Goal: Information Seeking & Learning: Learn about a topic

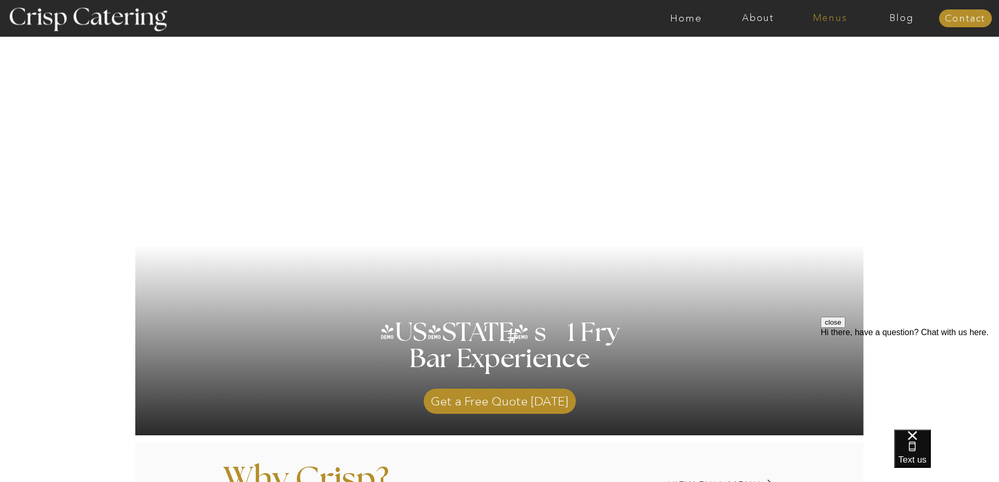
click at [845, 18] on nav "Menus" at bounding box center [830, 18] width 72 height 10
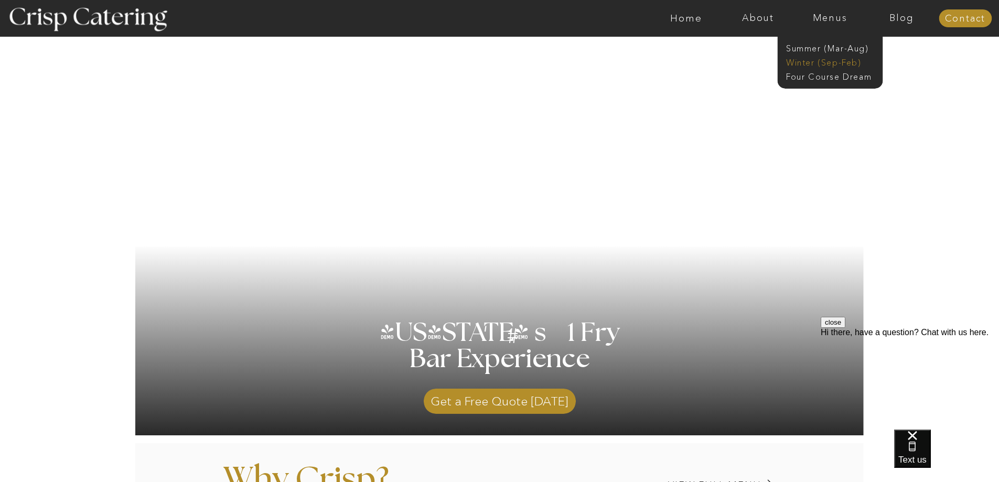
click at [809, 63] on nav "Winter (Sep-Feb)" at bounding box center [829, 62] width 86 height 10
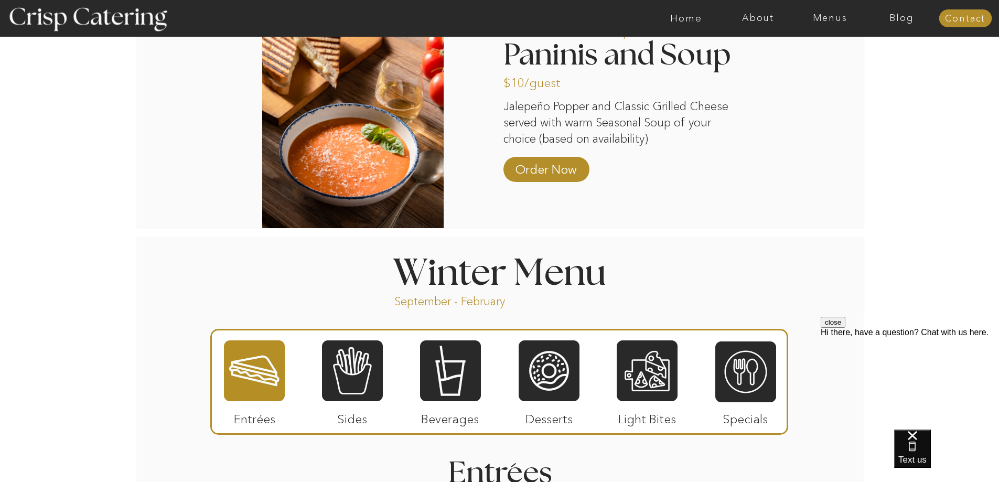
scroll to position [997, 0]
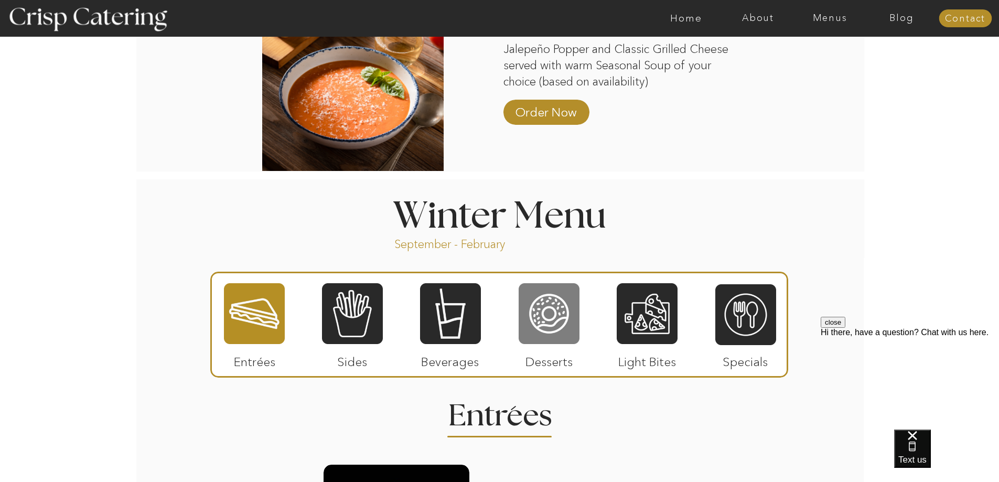
click at [555, 314] on div at bounding box center [549, 313] width 61 height 63
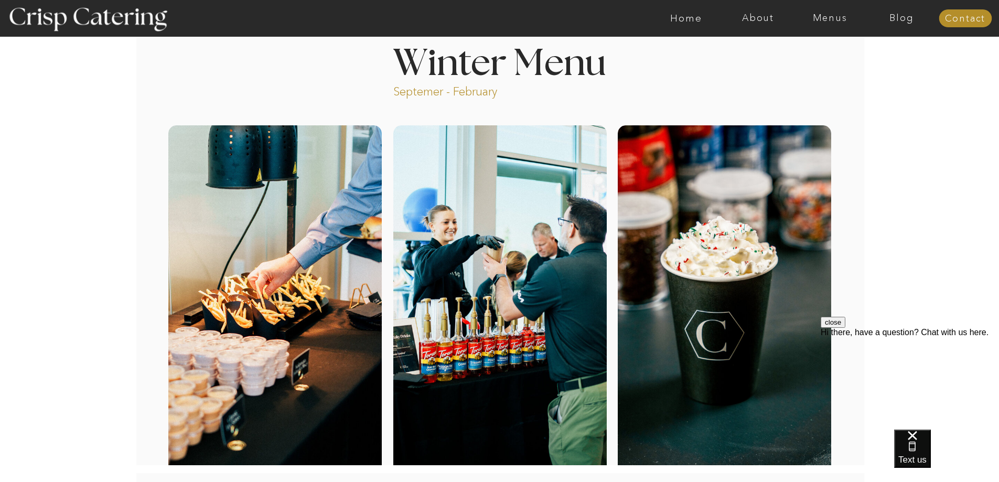
scroll to position [0, 0]
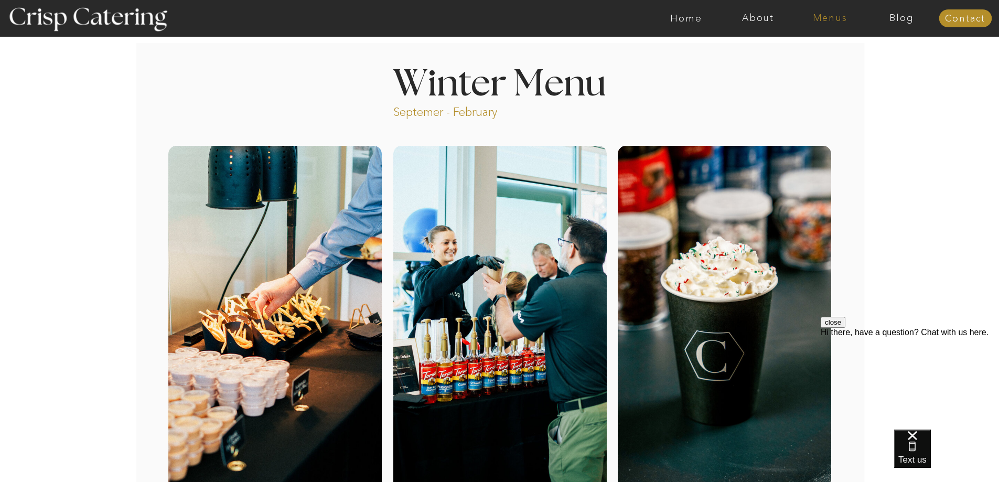
click at [840, 19] on nav "Menus" at bounding box center [830, 18] width 72 height 10
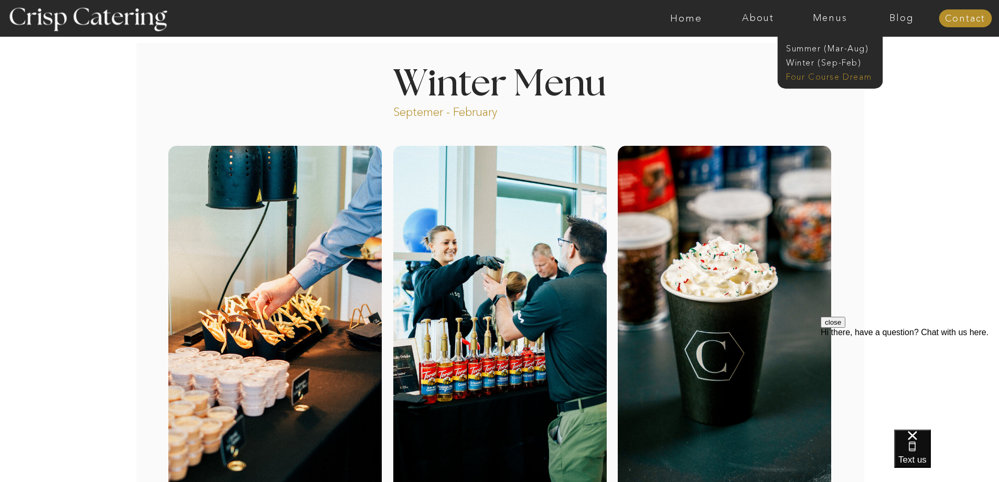
click at [809, 79] on nav "Four Course Dream" at bounding box center [833, 76] width 94 height 10
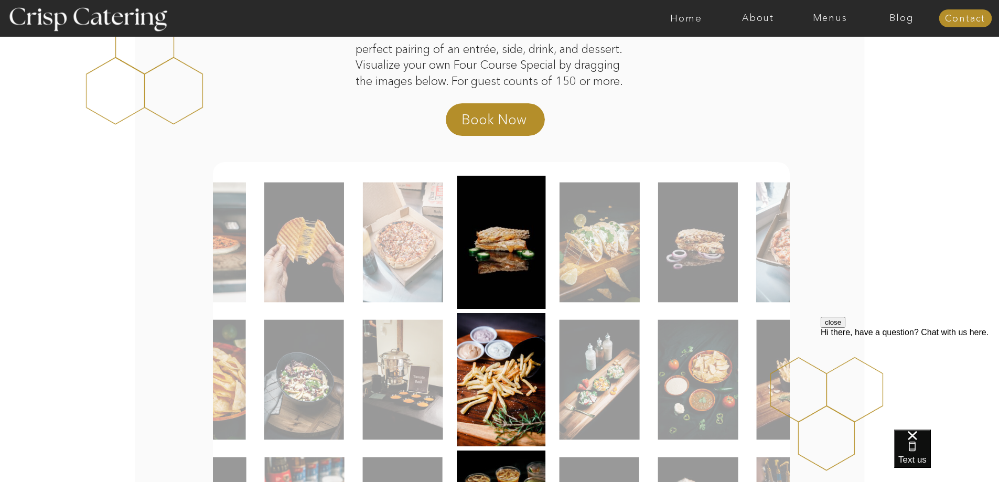
scroll to position [157, 0]
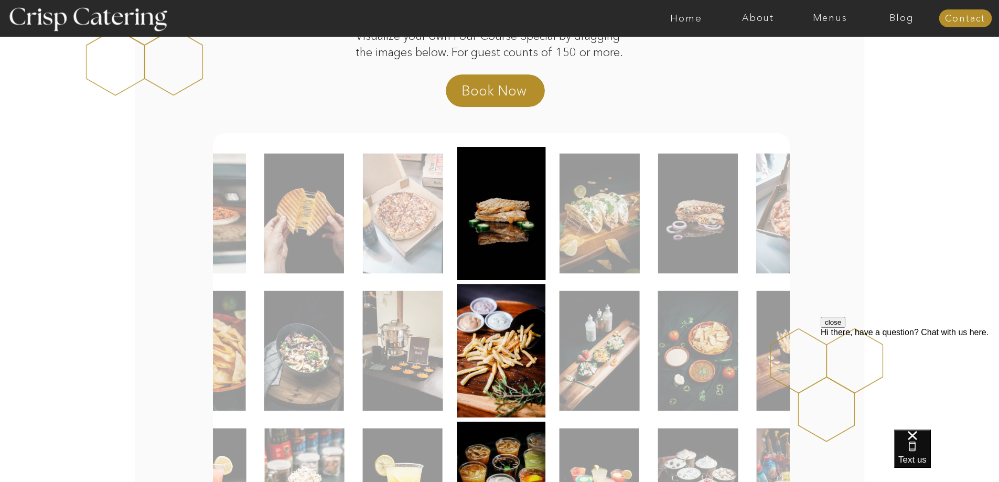
click at [308, 221] on img at bounding box center [304, 214] width 80 height 120
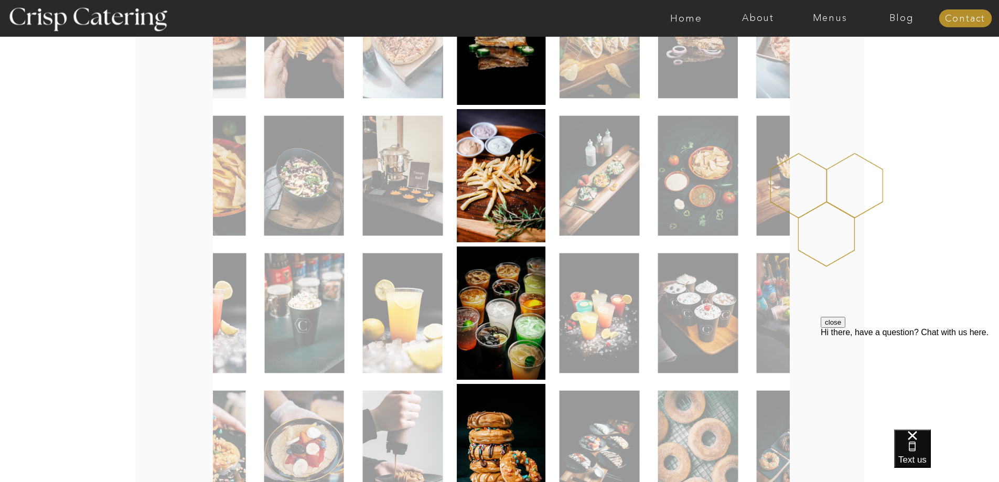
scroll to position [420, 0]
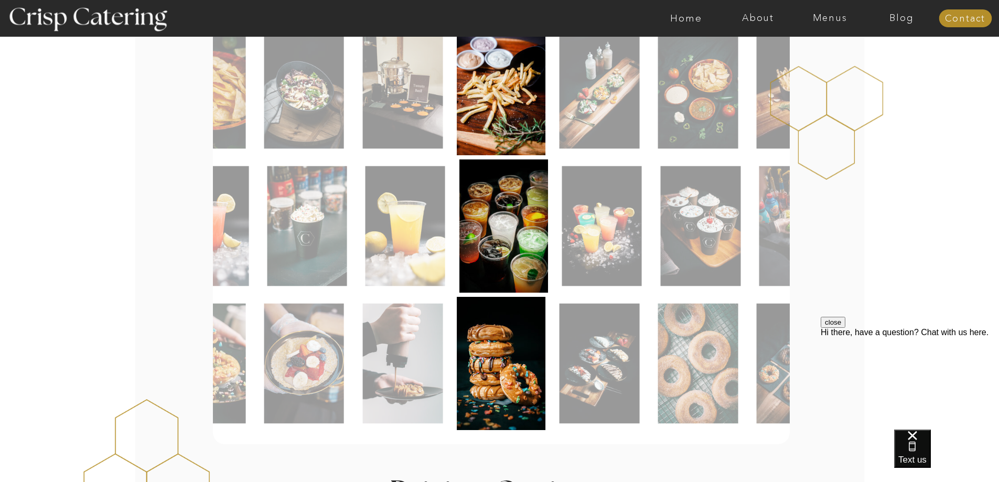
click at [517, 179] on img at bounding box center [503, 225] width 89 height 133
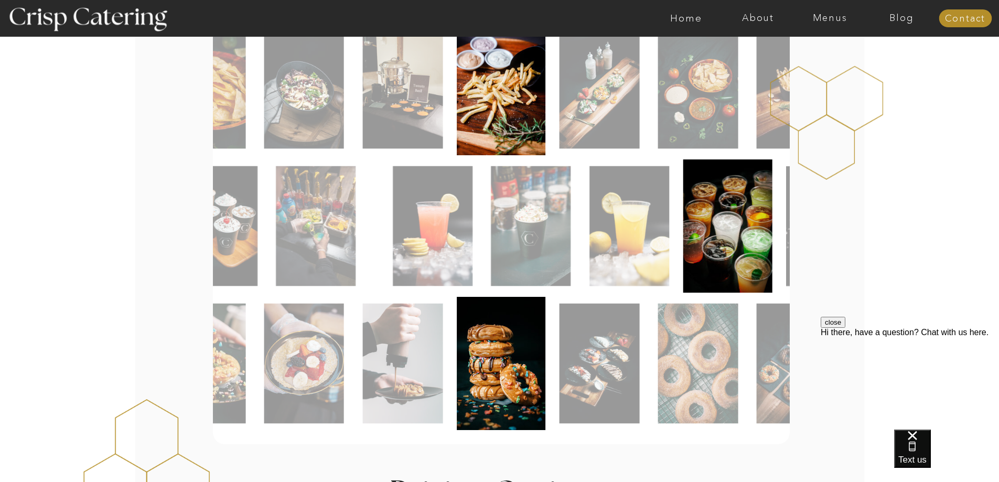
click at [773, 213] on img at bounding box center [727, 225] width 89 height 133
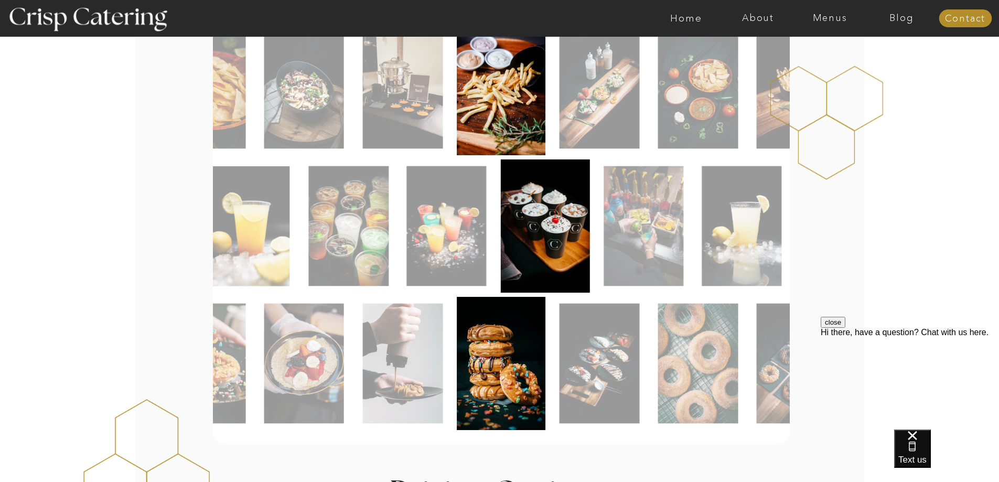
click at [432, 235] on img at bounding box center [447, 226] width 80 height 120
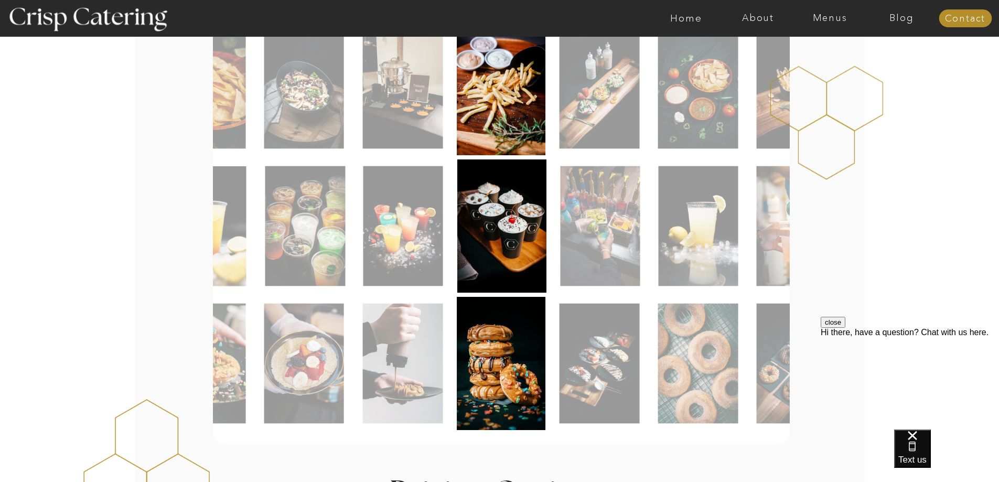
click at [491, 229] on img at bounding box center [501, 225] width 89 height 133
click at [823, 17] on nav "Menus" at bounding box center [830, 18] width 72 height 10
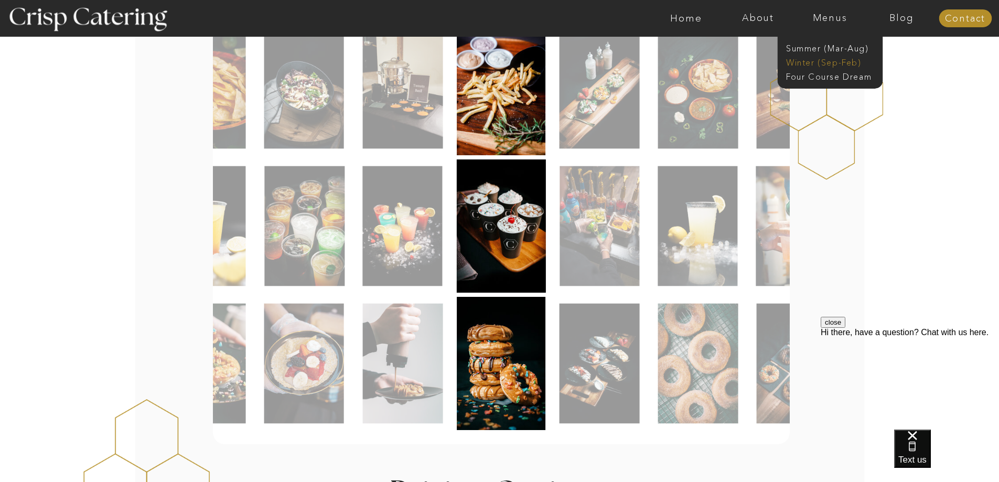
click at [810, 62] on nav "Winter (Sep-Feb)" at bounding box center [829, 62] width 86 height 10
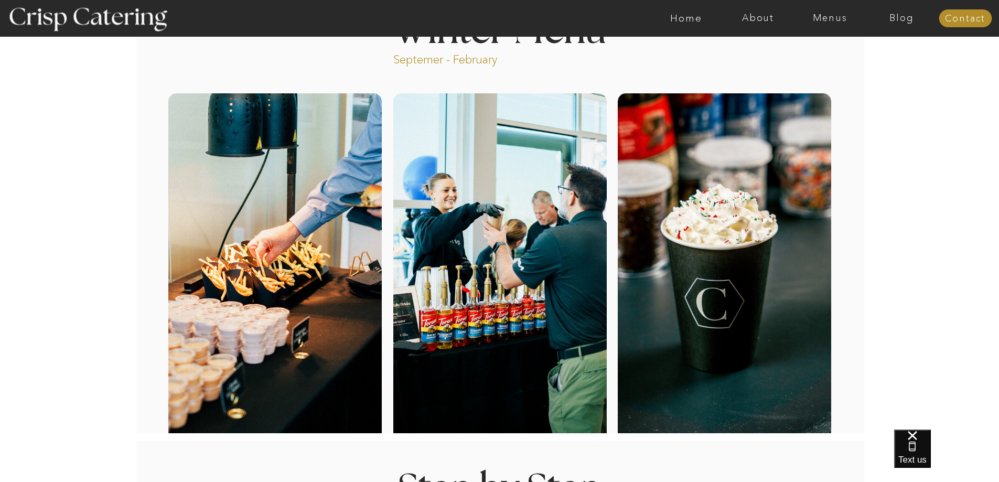
click at [732, 201] on div at bounding box center [724, 267] width 213 height 348
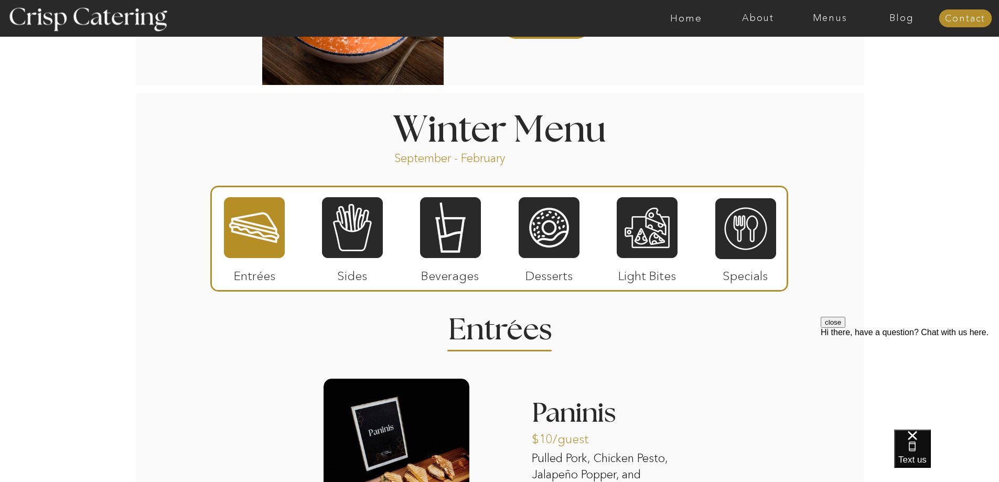
scroll to position [1102, 0]
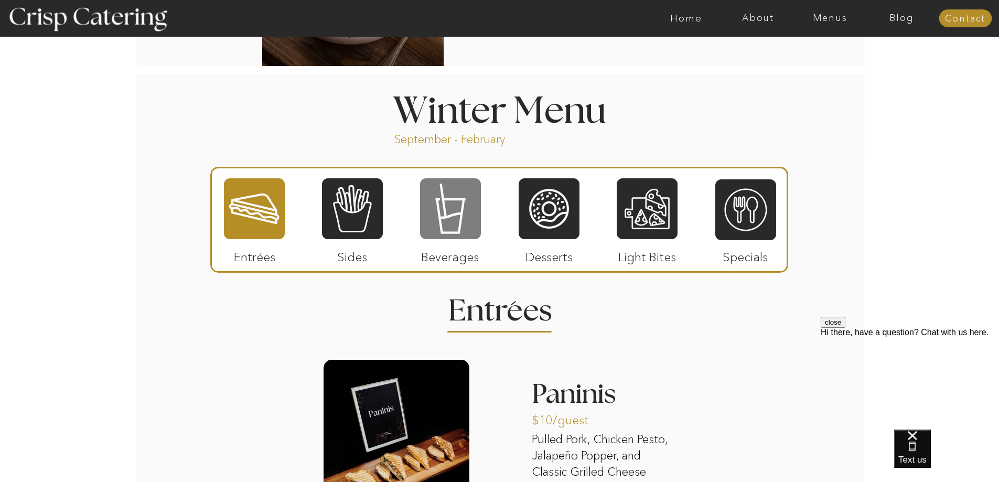
click at [450, 219] on div at bounding box center [450, 208] width 61 height 63
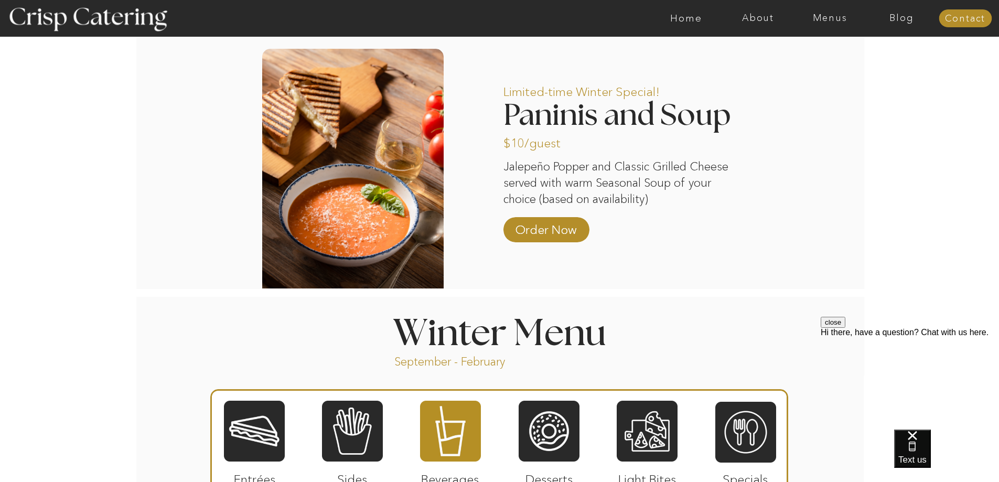
scroll to position [892, 0]
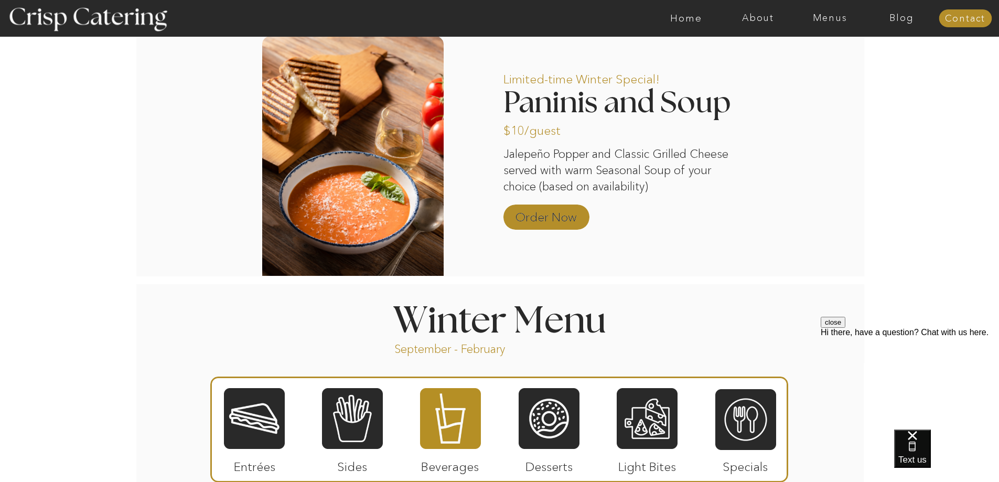
click at [548, 220] on p "Order Now" at bounding box center [546, 214] width 70 height 30
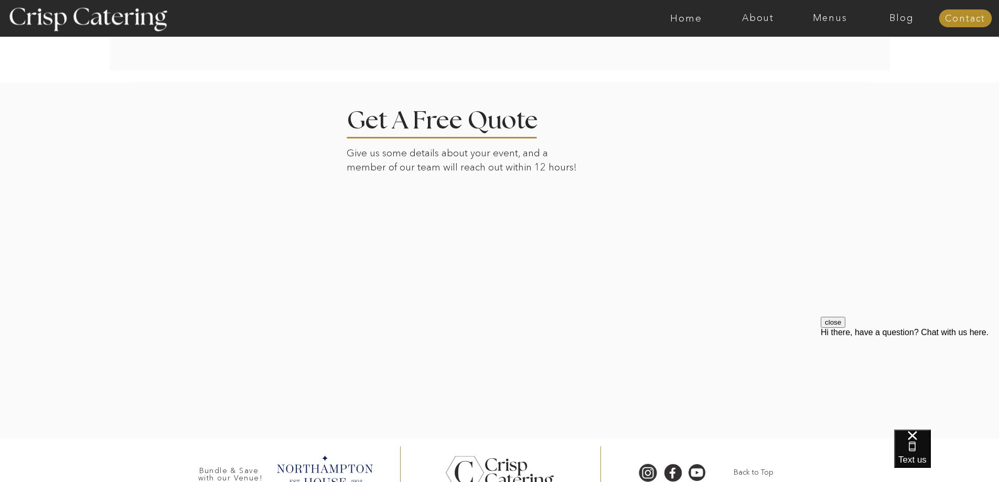
scroll to position [2399, 0]
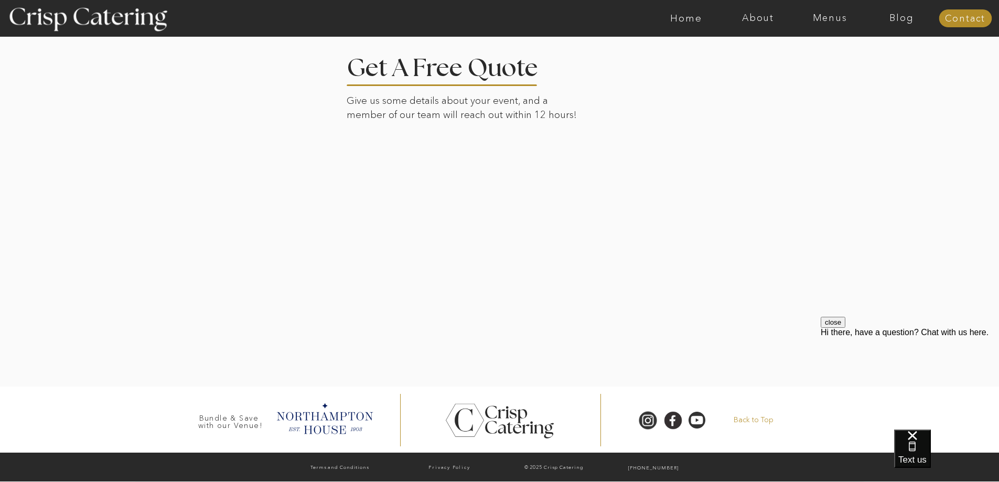
click at [754, 418] on p "Back to Top" at bounding box center [754, 420] width 67 height 10
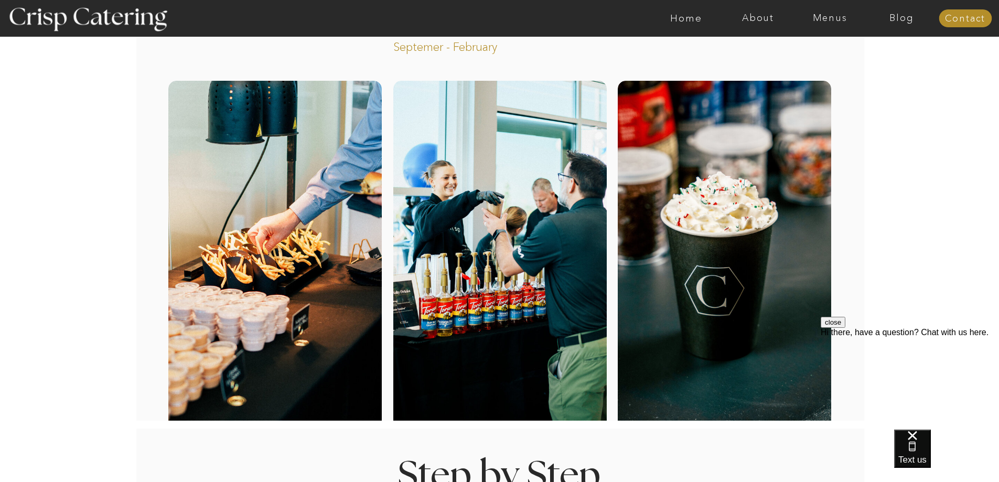
scroll to position [0, 0]
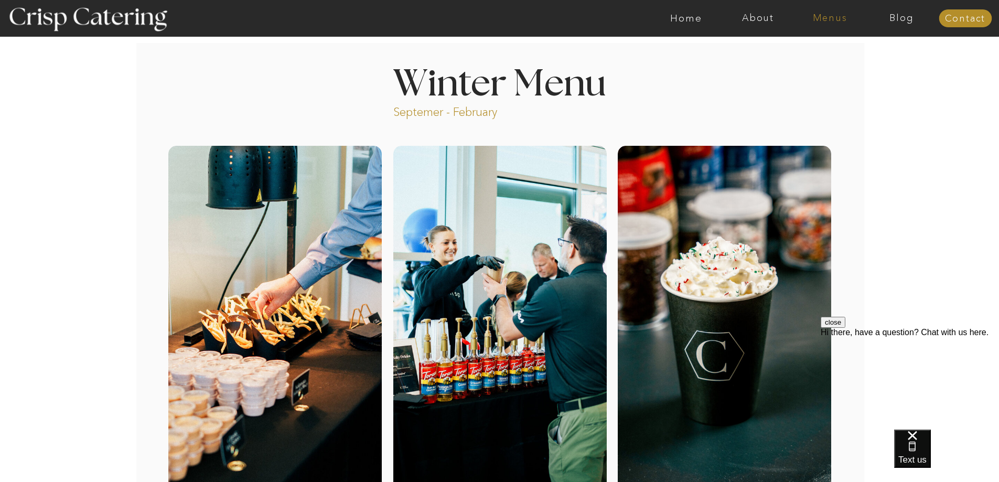
click at [825, 15] on nav "Menus" at bounding box center [830, 18] width 72 height 10
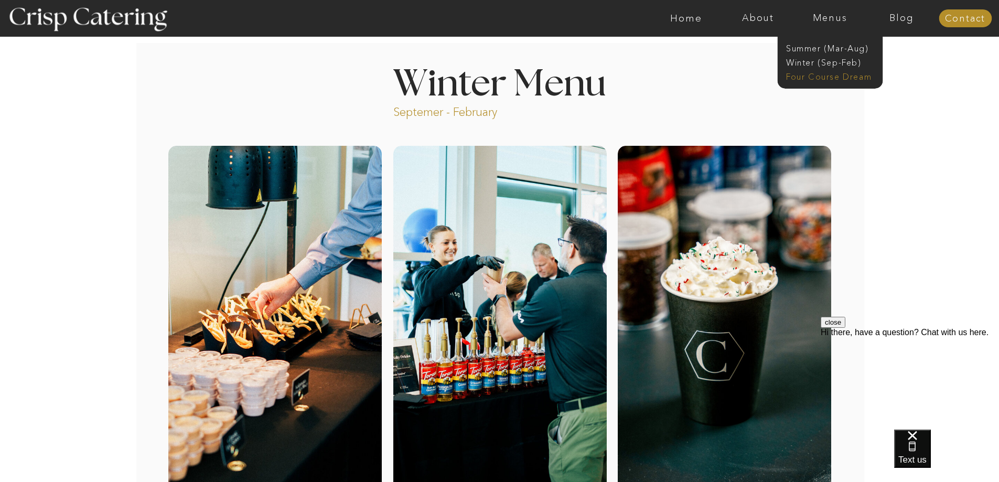
click at [818, 79] on nav "Four Course Dream" at bounding box center [833, 76] width 94 height 10
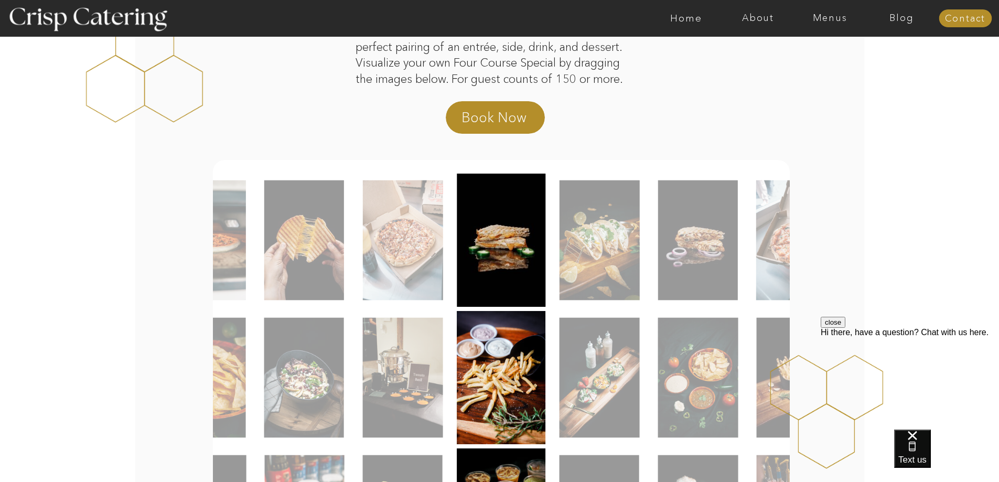
scroll to position [157, 0]
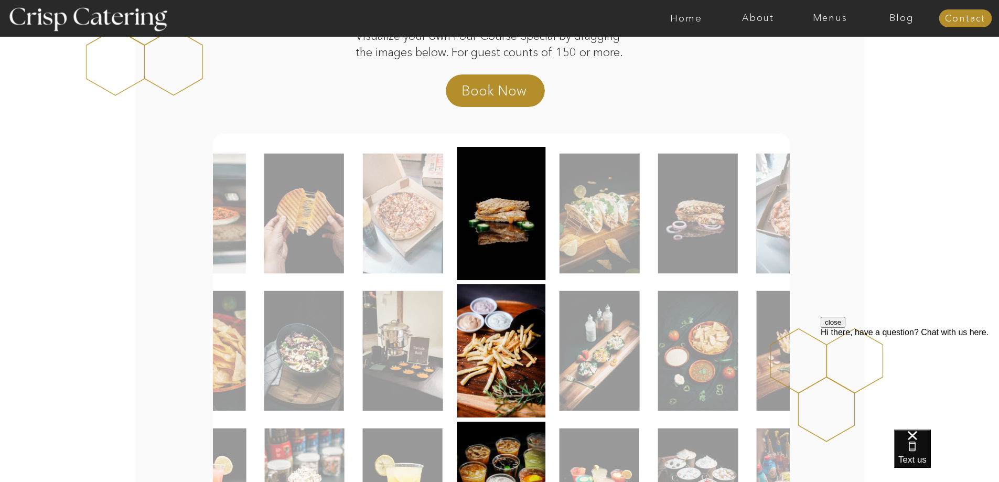
click at [613, 234] on img at bounding box center [600, 214] width 80 height 120
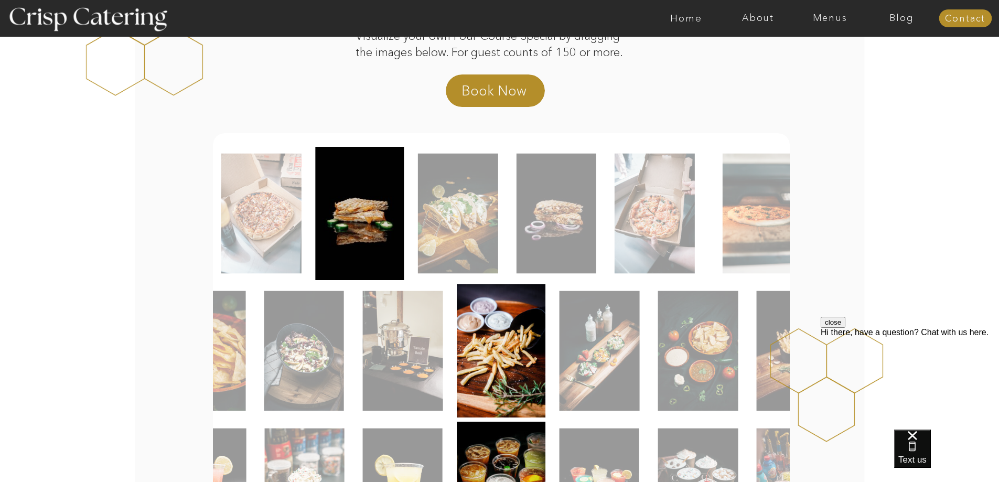
click at [451, 245] on img at bounding box center [458, 214] width 80 height 120
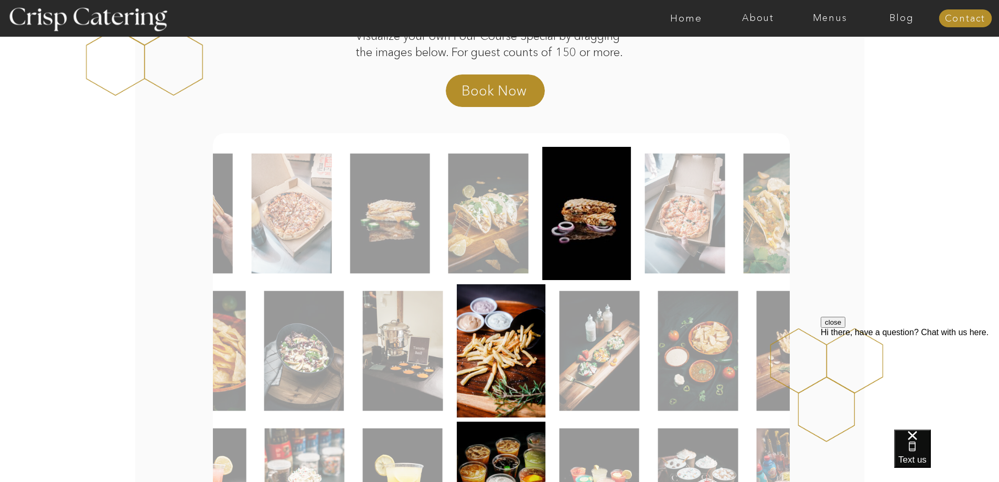
click at [522, 240] on img at bounding box center [488, 214] width 80 height 120
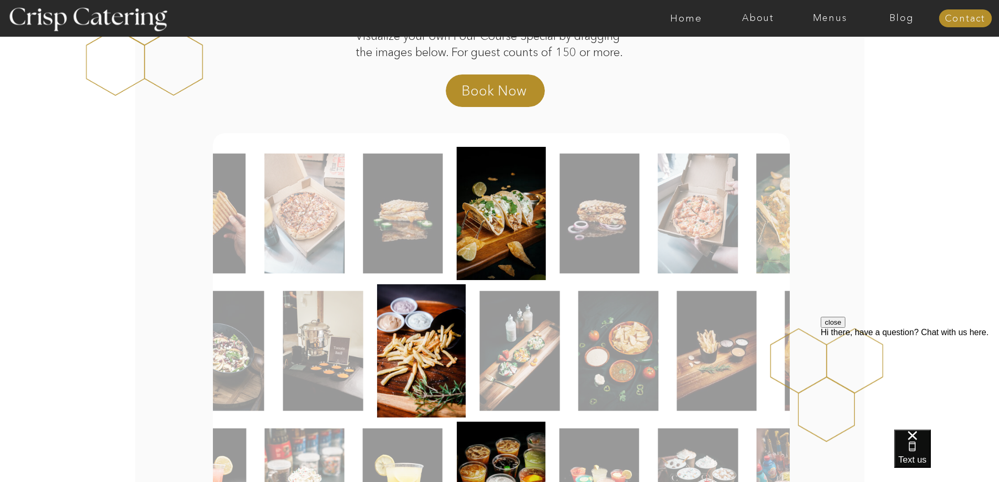
click at [532, 401] on img at bounding box center [520, 351] width 80 height 120
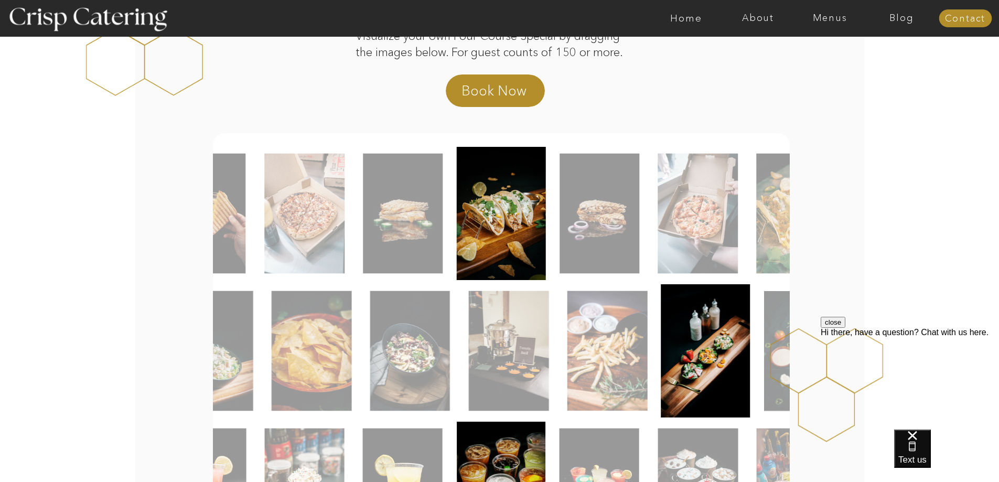
click at [509, 375] on img at bounding box center [508, 351] width 80 height 120
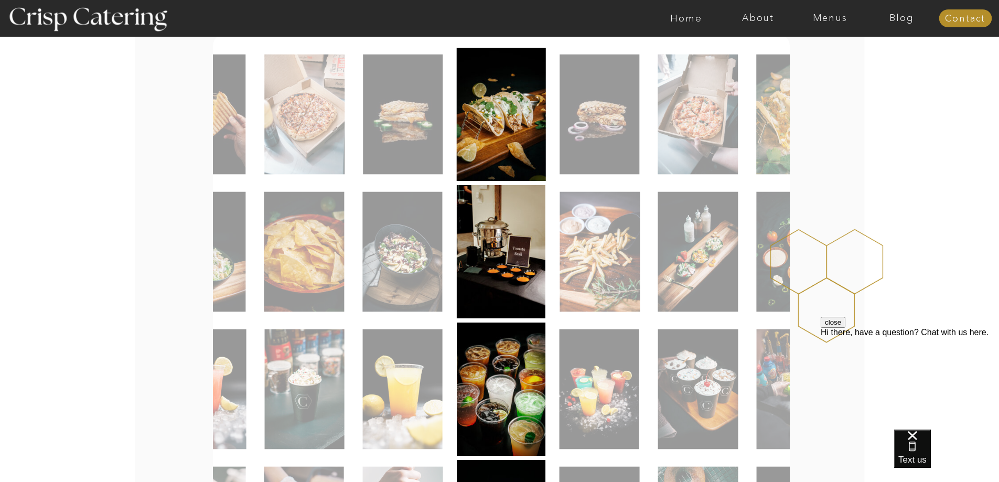
scroll to position [262, 0]
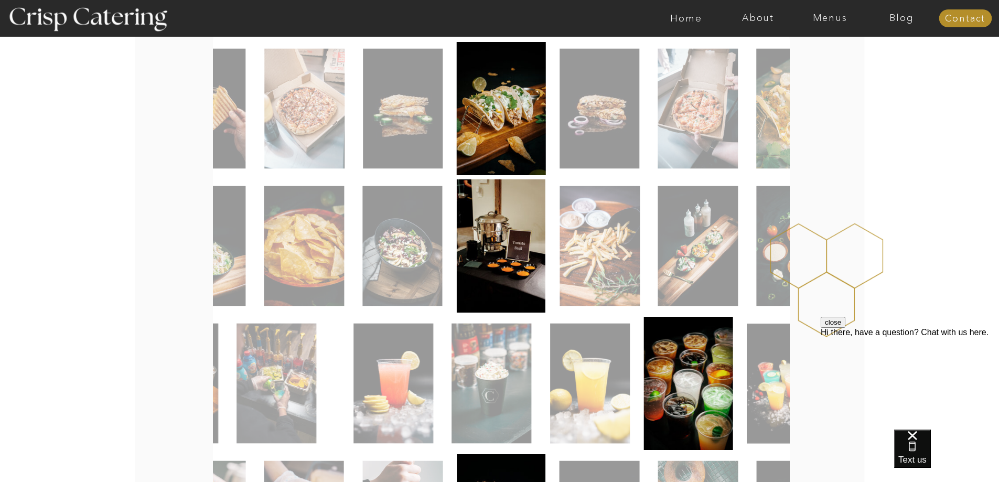
click at [510, 398] on img at bounding box center [492, 384] width 80 height 120
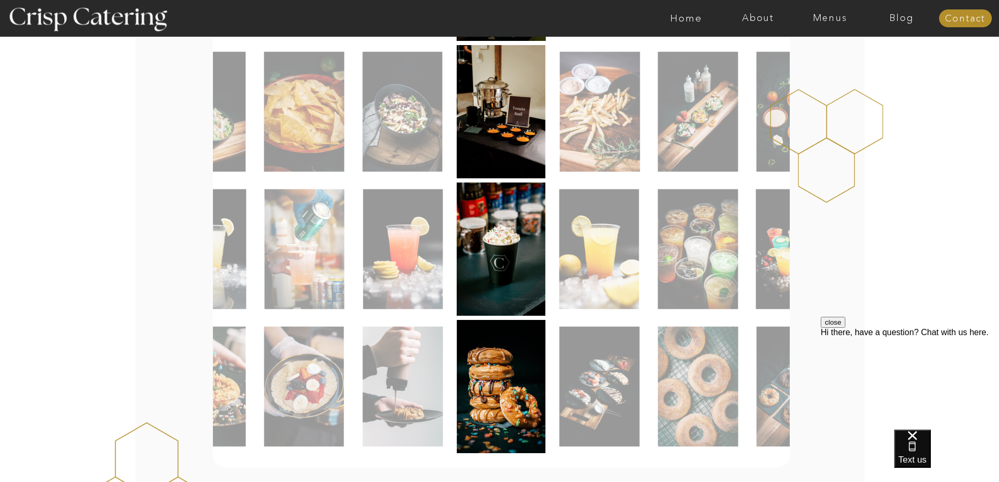
scroll to position [420, 0]
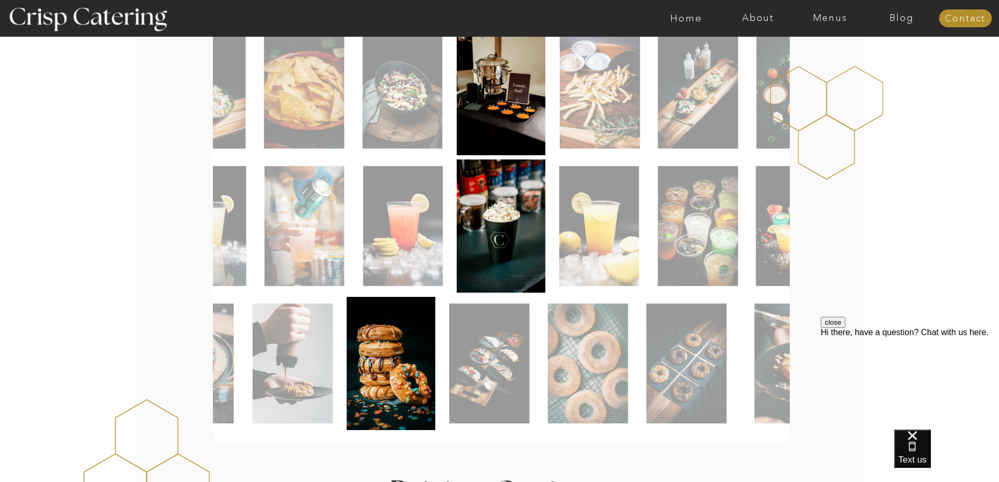
click at [466, 383] on img at bounding box center [490, 364] width 80 height 120
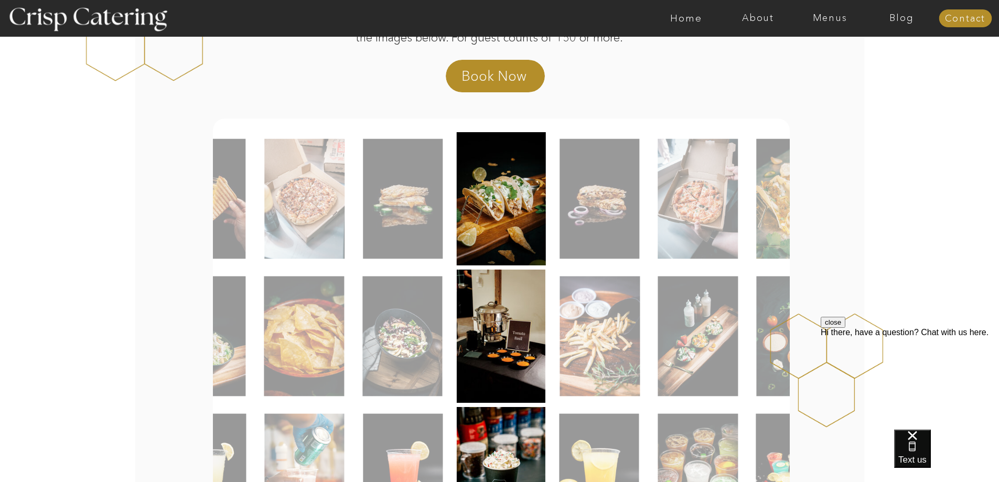
scroll to position [157, 0]
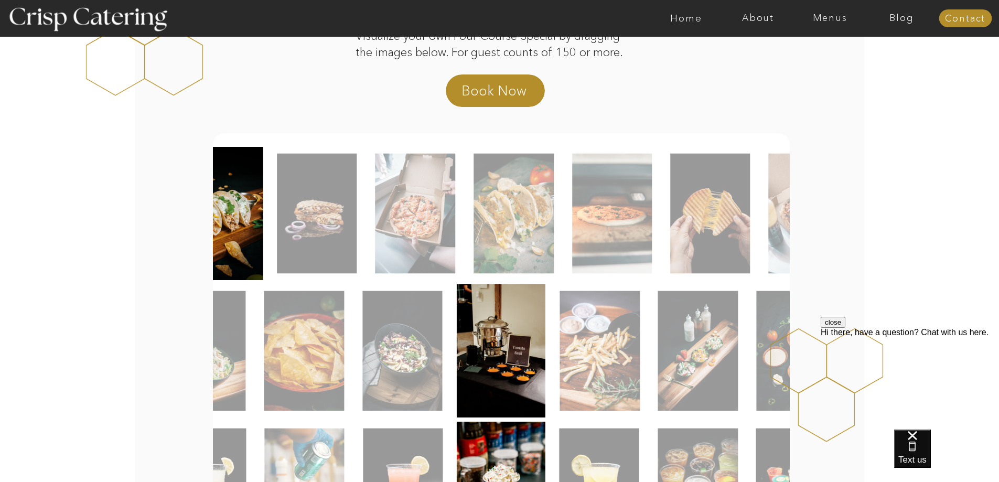
click at [454, 237] on div at bounding box center [364, 213] width 577 height 133
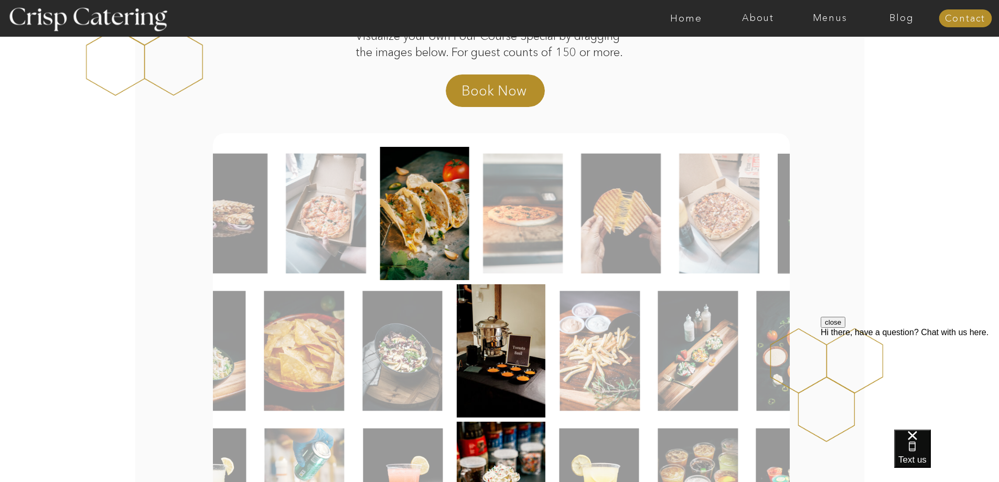
click at [564, 251] on div at bounding box center [501, 213] width 577 height 133
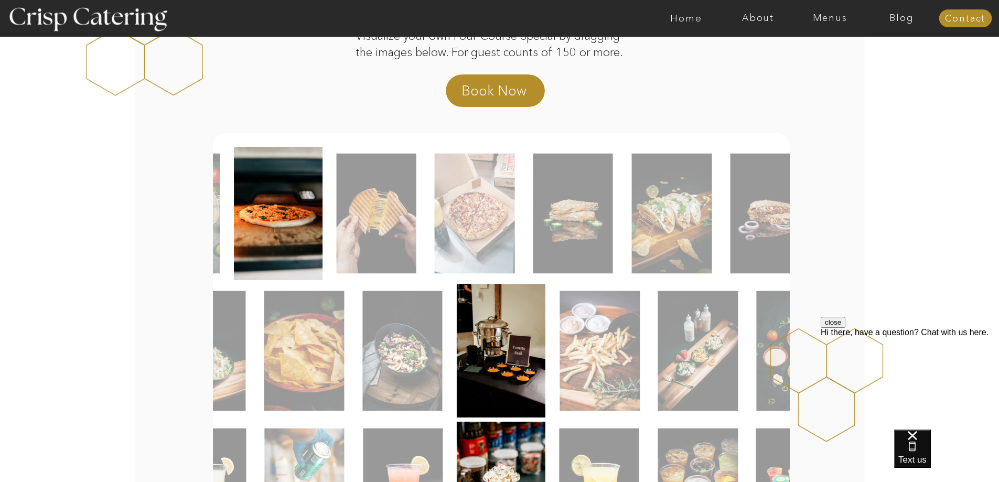
click at [419, 250] on div at bounding box center [501, 213] width 577 height 133
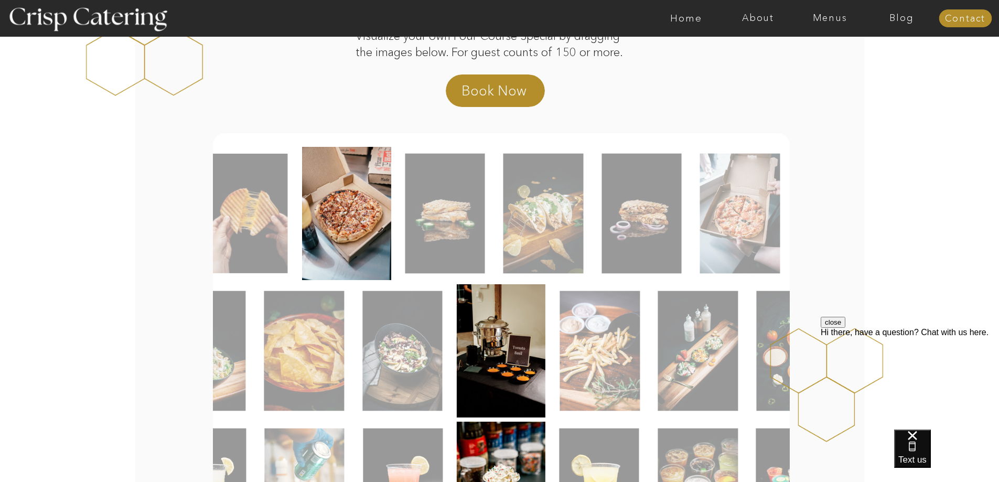
click at [479, 248] on div at bounding box center [501, 213] width 577 height 133
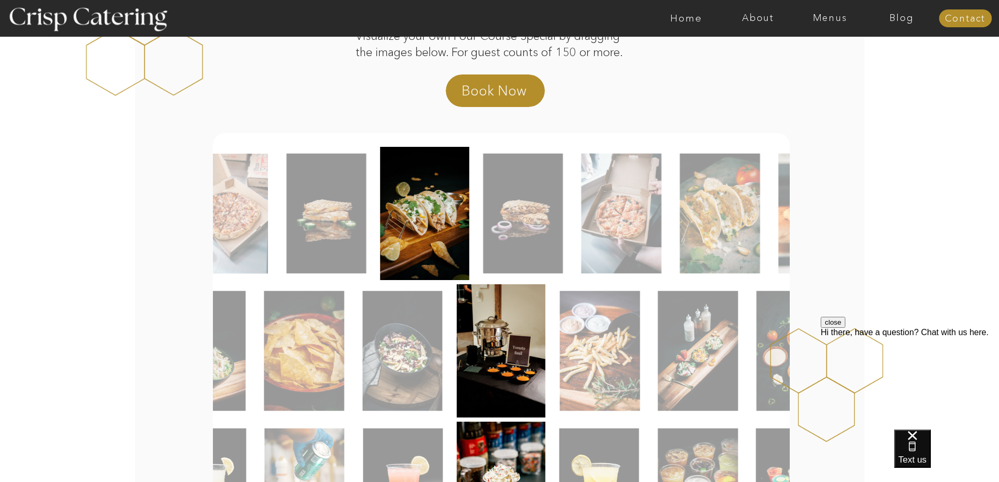
click at [501, 249] on img at bounding box center [523, 214] width 80 height 120
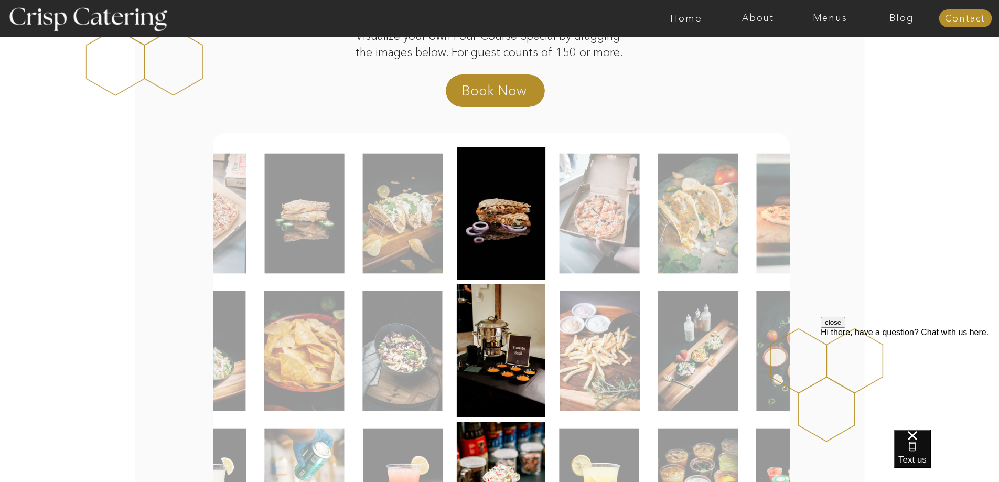
click at [560, 247] on img at bounding box center [600, 214] width 80 height 120
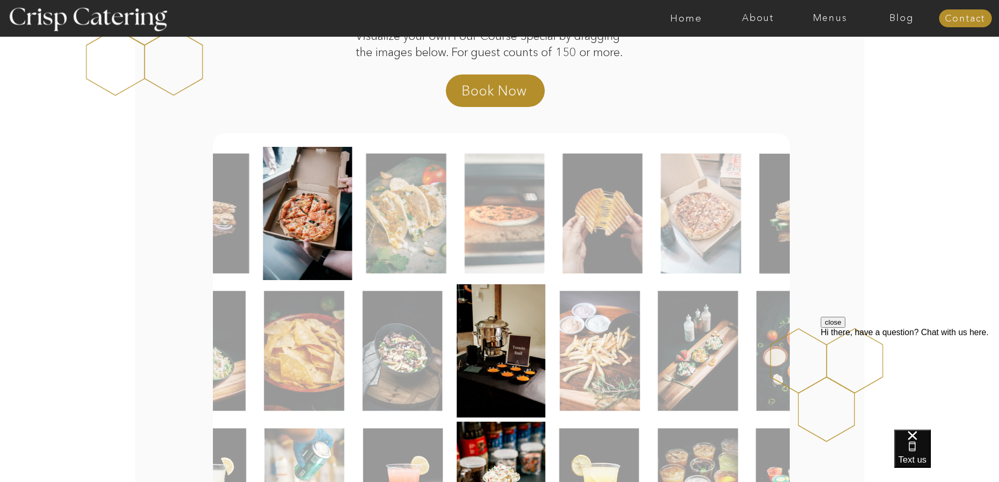
click at [403, 244] on img at bounding box center [406, 214] width 80 height 120
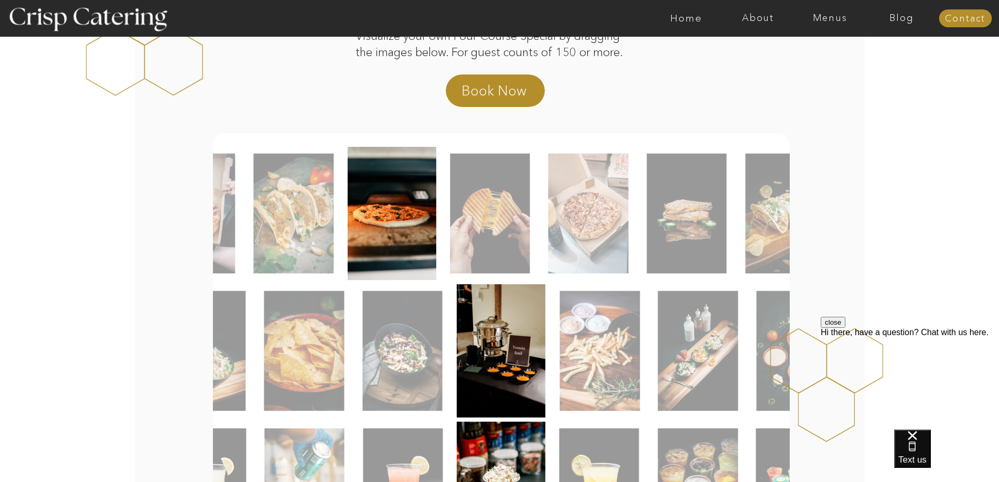
click at [433, 242] on img at bounding box center [392, 213] width 89 height 133
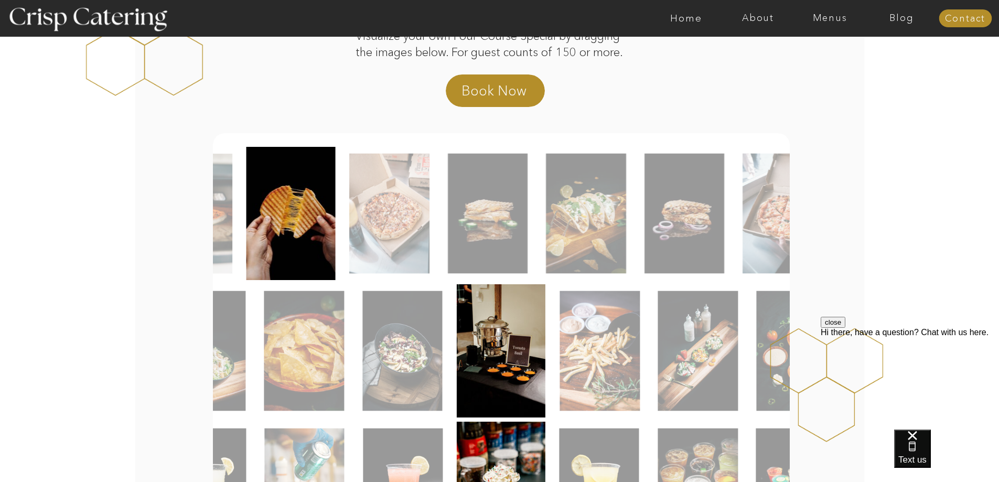
click at [477, 241] on img at bounding box center [488, 214] width 80 height 120
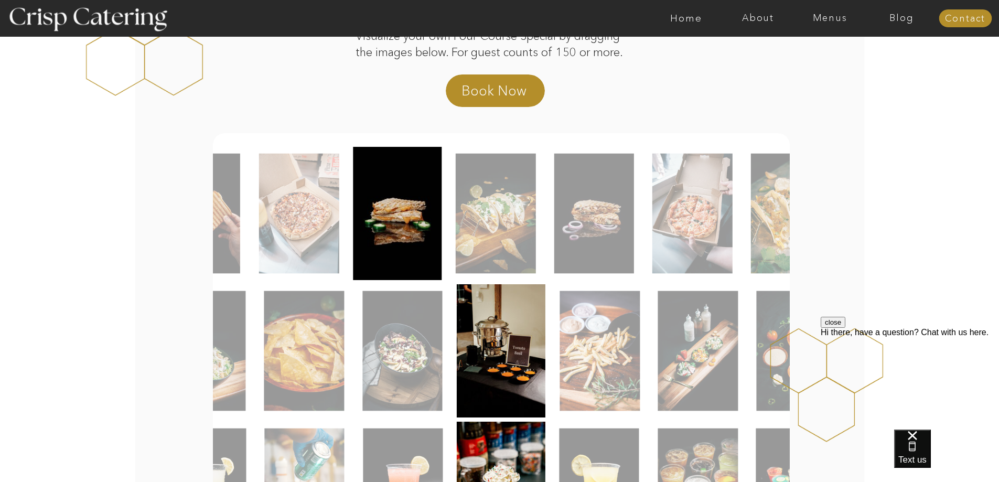
click at [515, 251] on img at bounding box center [496, 214] width 80 height 120
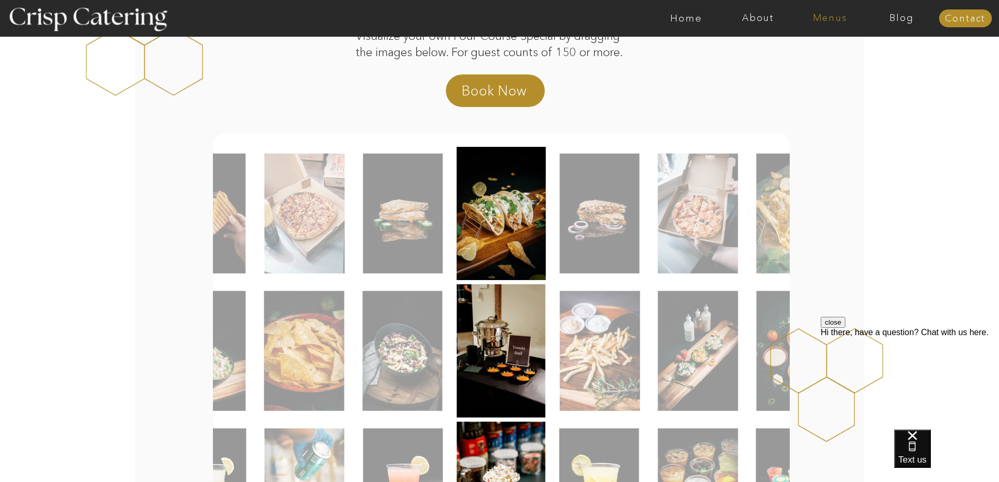
click at [844, 13] on nav "Menus" at bounding box center [830, 18] width 72 height 10
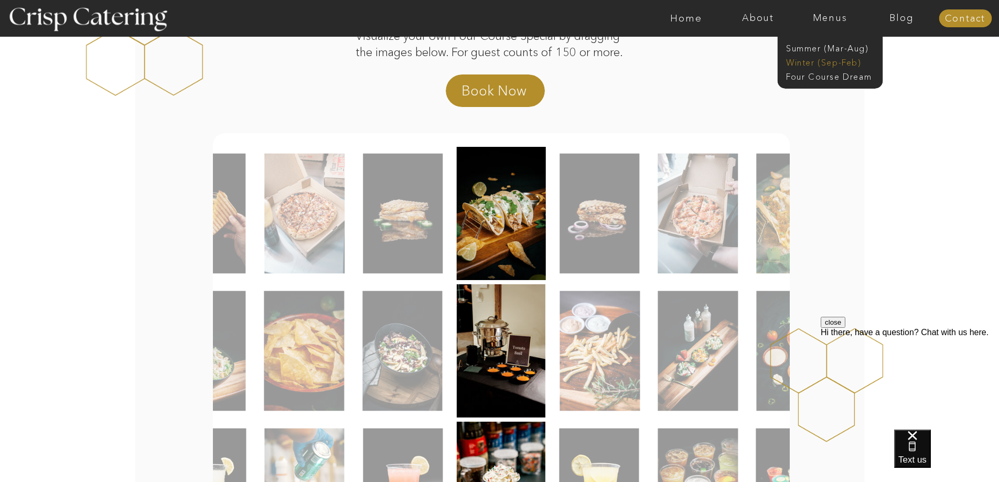
click at [817, 63] on nav "Winter (Sep-Feb)" at bounding box center [829, 62] width 86 height 10
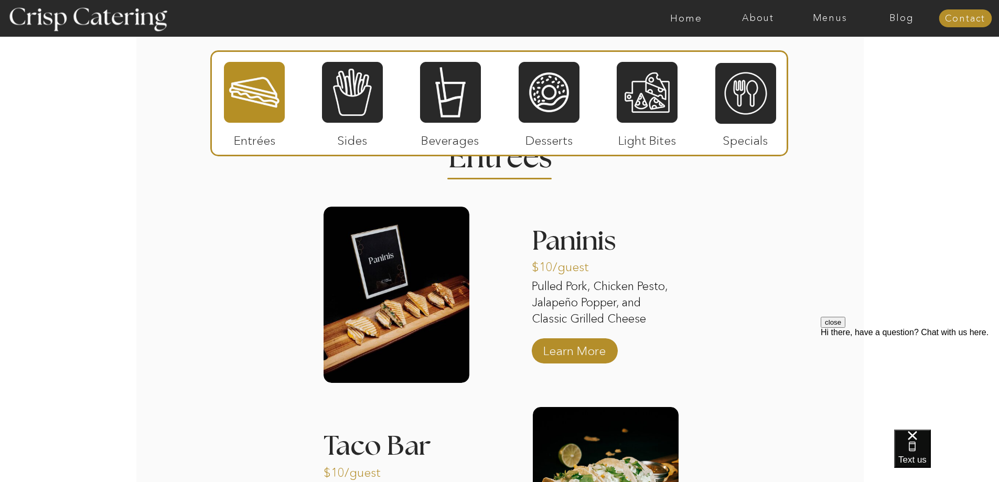
scroll to position [1206, 0]
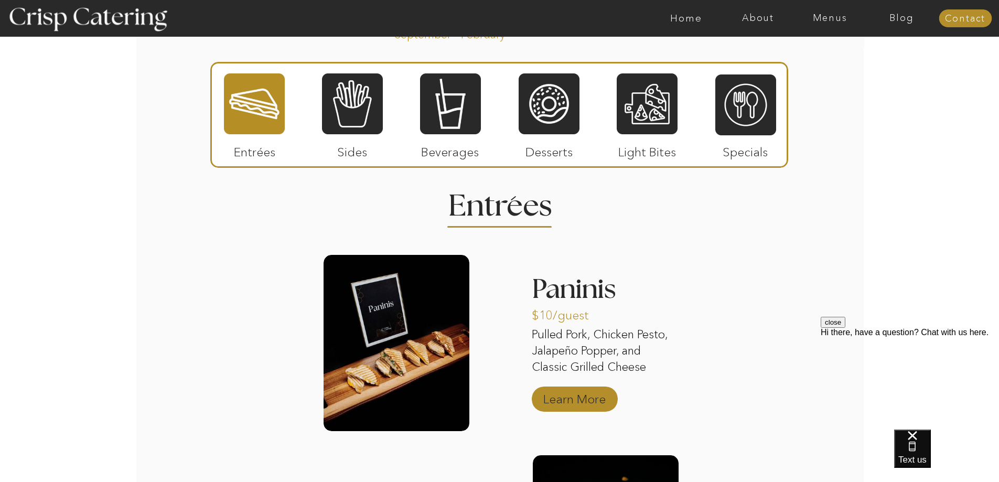
click at [577, 398] on p "Learn More" at bounding box center [575, 396] width 70 height 30
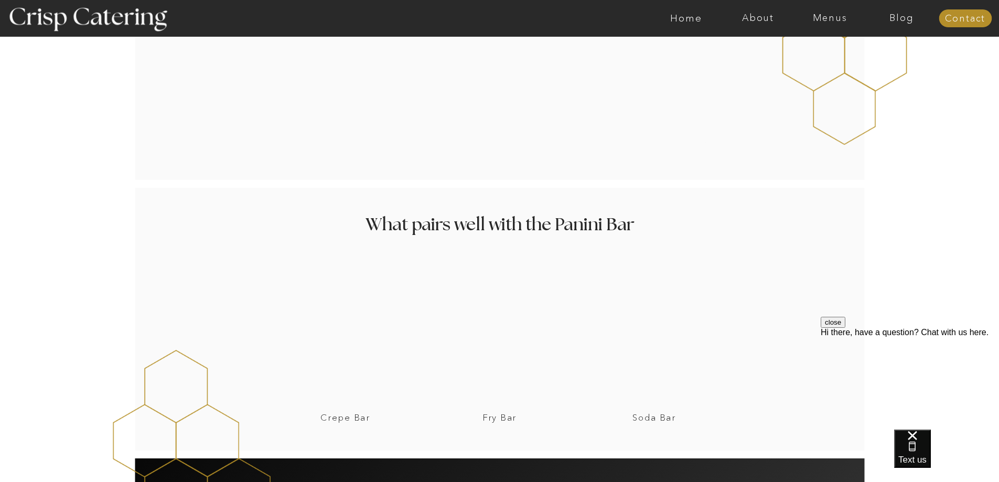
scroll to position [1311, 0]
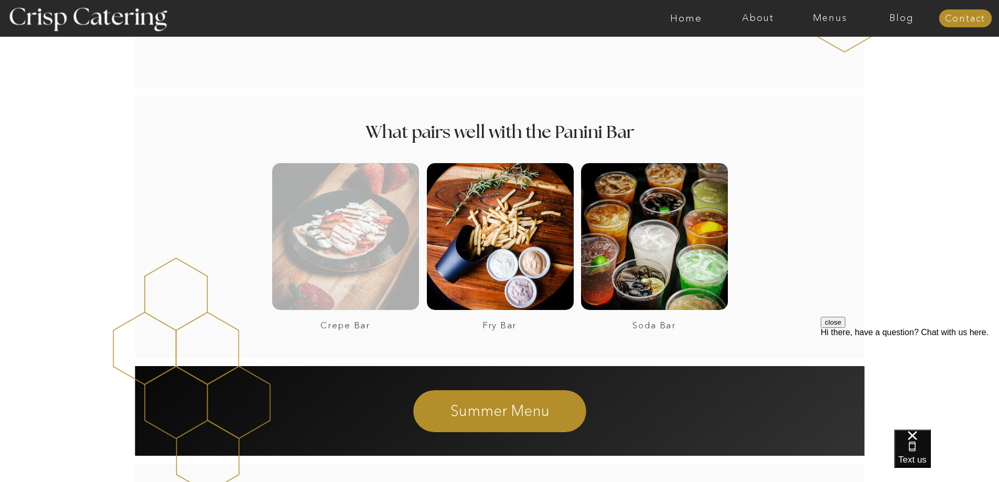
click at [378, 261] on div at bounding box center [345, 236] width 147 height 147
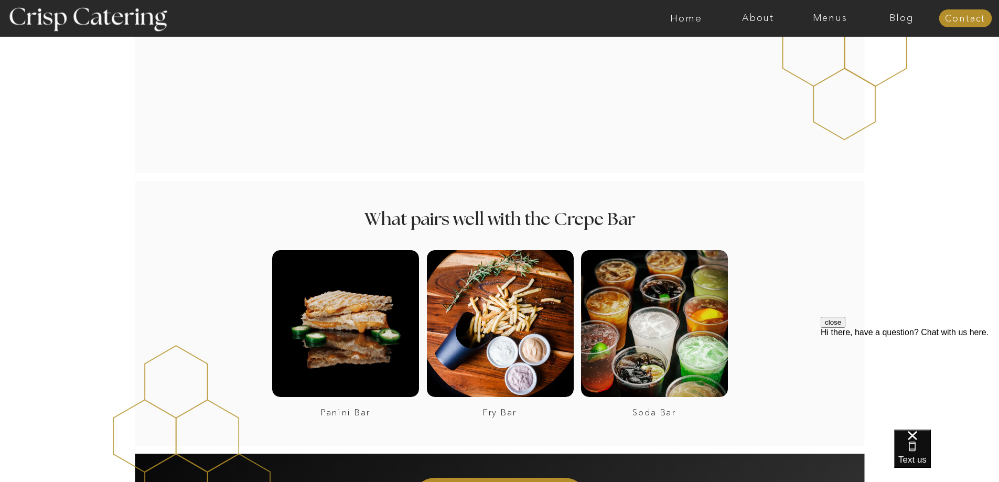
scroll to position [1678, 0]
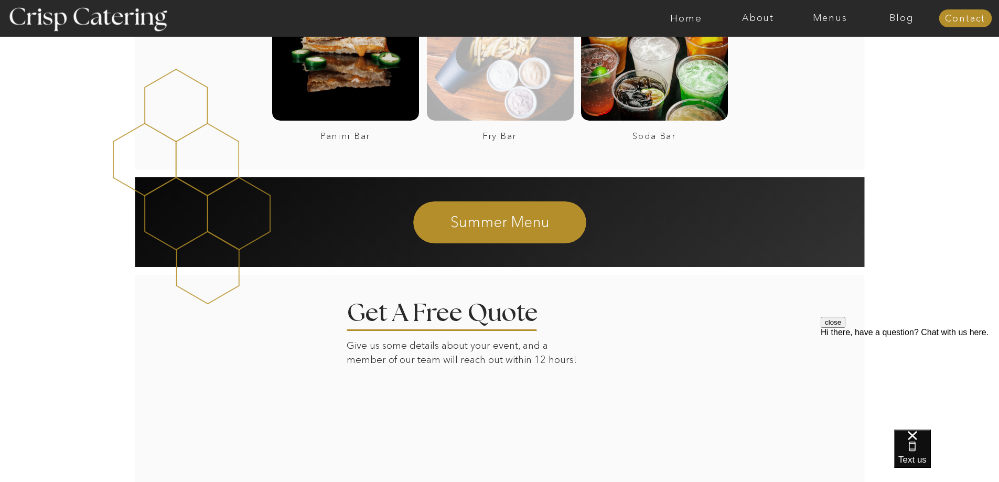
click at [501, 101] on div at bounding box center [500, 47] width 147 height 147
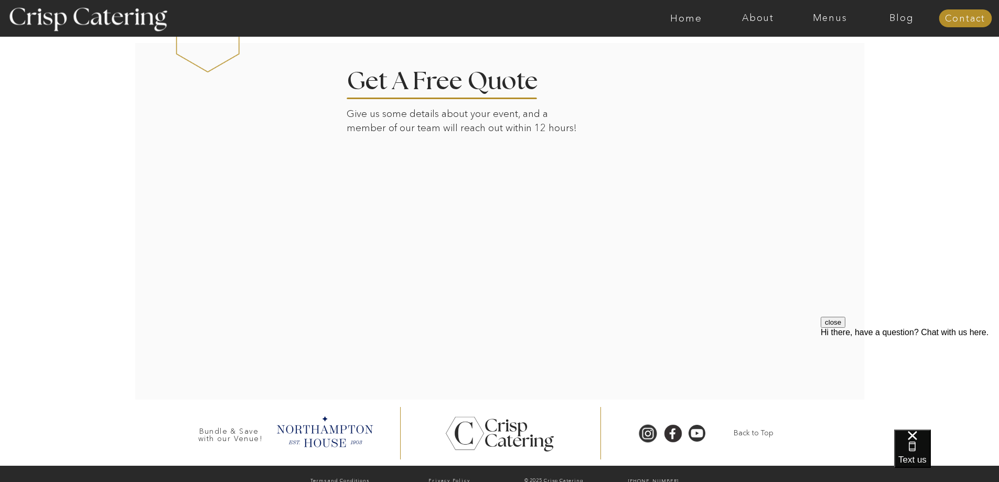
scroll to position [1394, 0]
